Goal: Task Accomplishment & Management: Use online tool/utility

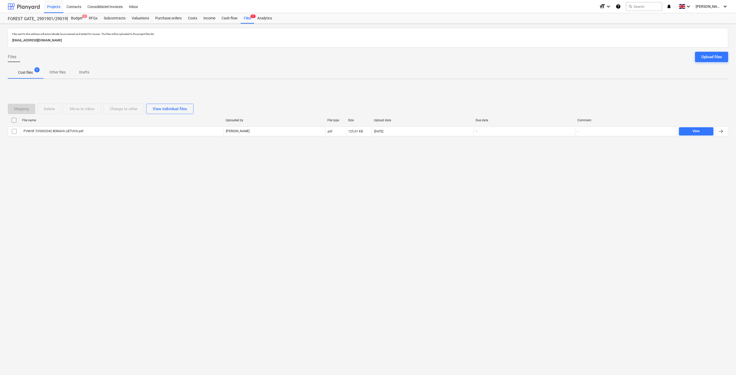
click at [27, 4] on div at bounding box center [24, 6] width 32 height 13
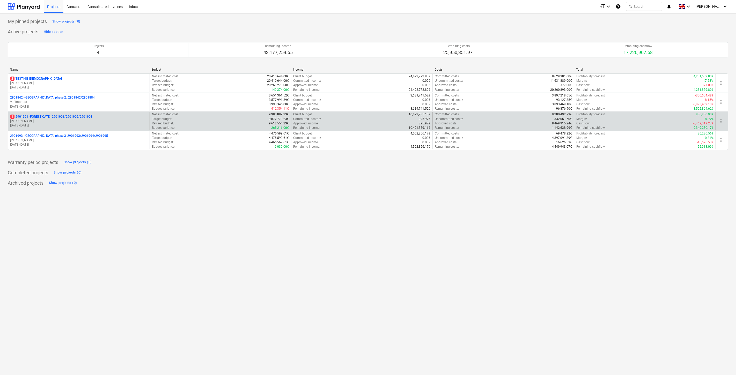
click at [51, 125] on p "[DATE] - [DATE]" at bounding box center [78, 125] width 137 height 4
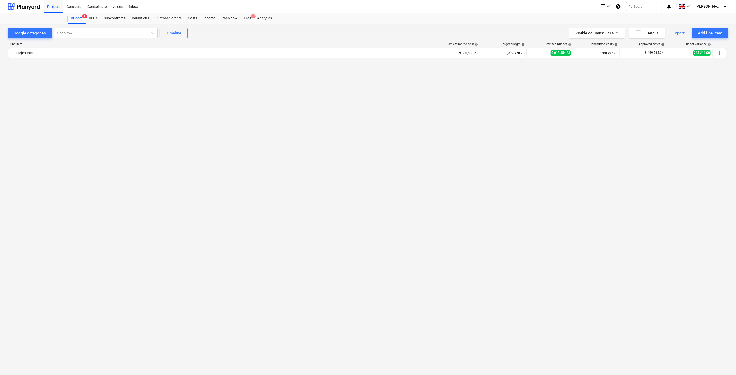
scroll to position [1997, 0]
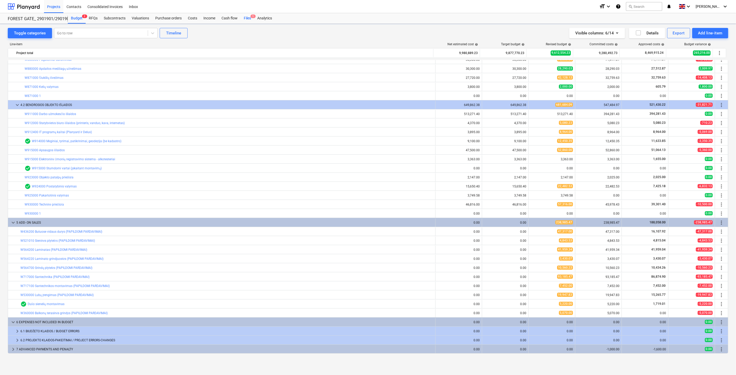
click at [245, 20] on div "Files 1" at bounding box center [247, 18] width 13 height 10
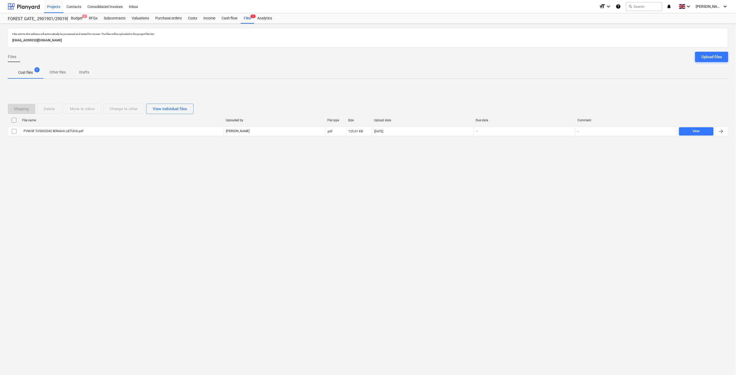
drag, startPoint x: 567, startPoint y: 174, endPoint x: 655, endPoint y: 70, distance: 135.6
click at [567, 173] on div "Files sent to this address will automatically be processed and tested for virus…" at bounding box center [368, 199] width 736 height 351
click at [715, 55] on div "Upload files" at bounding box center [711, 57] width 21 height 7
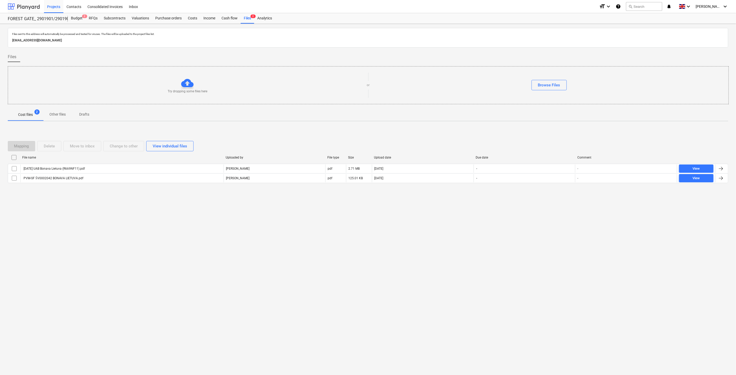
click at [31, 5] on div at bounding box center [24, 6] width 32 height 13
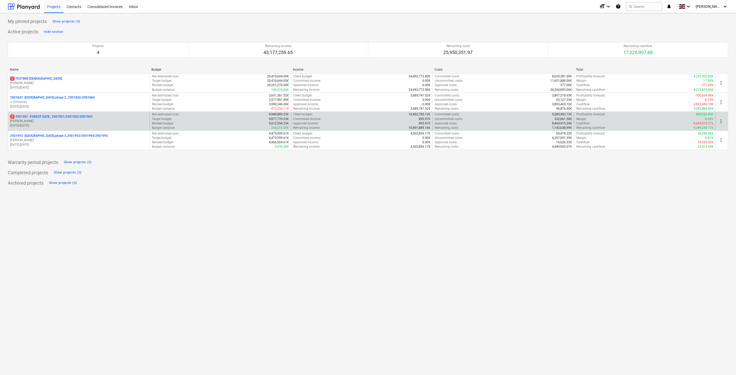
click at [60, 119] on p "[PERSON_NAME]" at bounding box center [78, 121] width 137 height 4
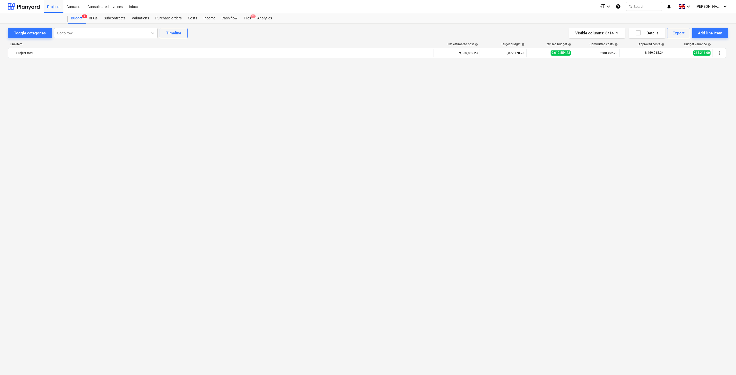
scroll to position [1997, 0]
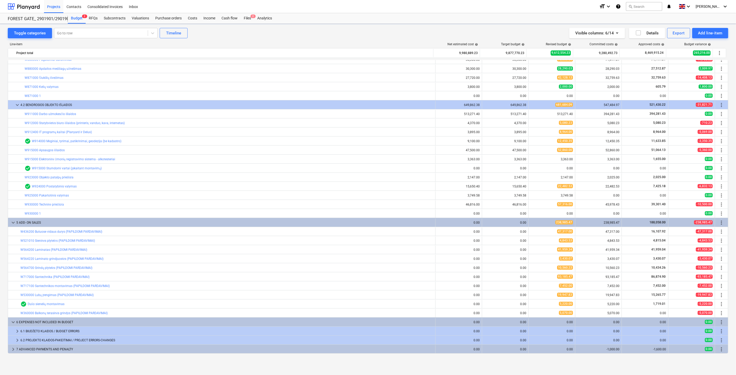
click at [249, 21] on div "Files 2" at bounding box center [247, 18] width 13 height 10
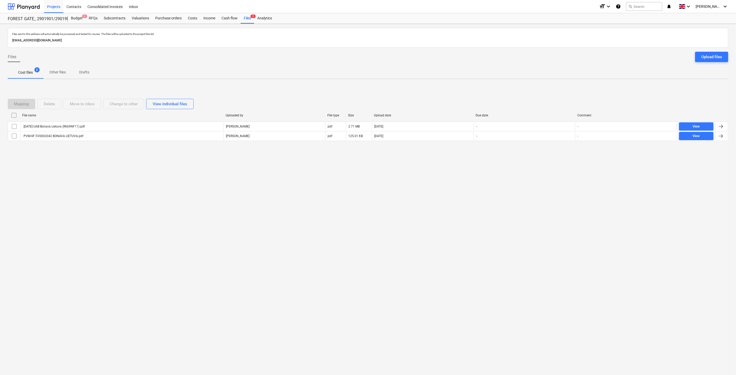
click at [540, 97] on div "Mapping Delete Move to inbox Change to other View individual files" at bounding box center [368, 104] width 720 height 14
click at [547, 93] on div "Mapping Delete Move to inbox Change to other View individual files File name Up…" at bounding box center [368, 122] width 720 height 59
